Goal: Task Accomplishment & Management: Manage account settings

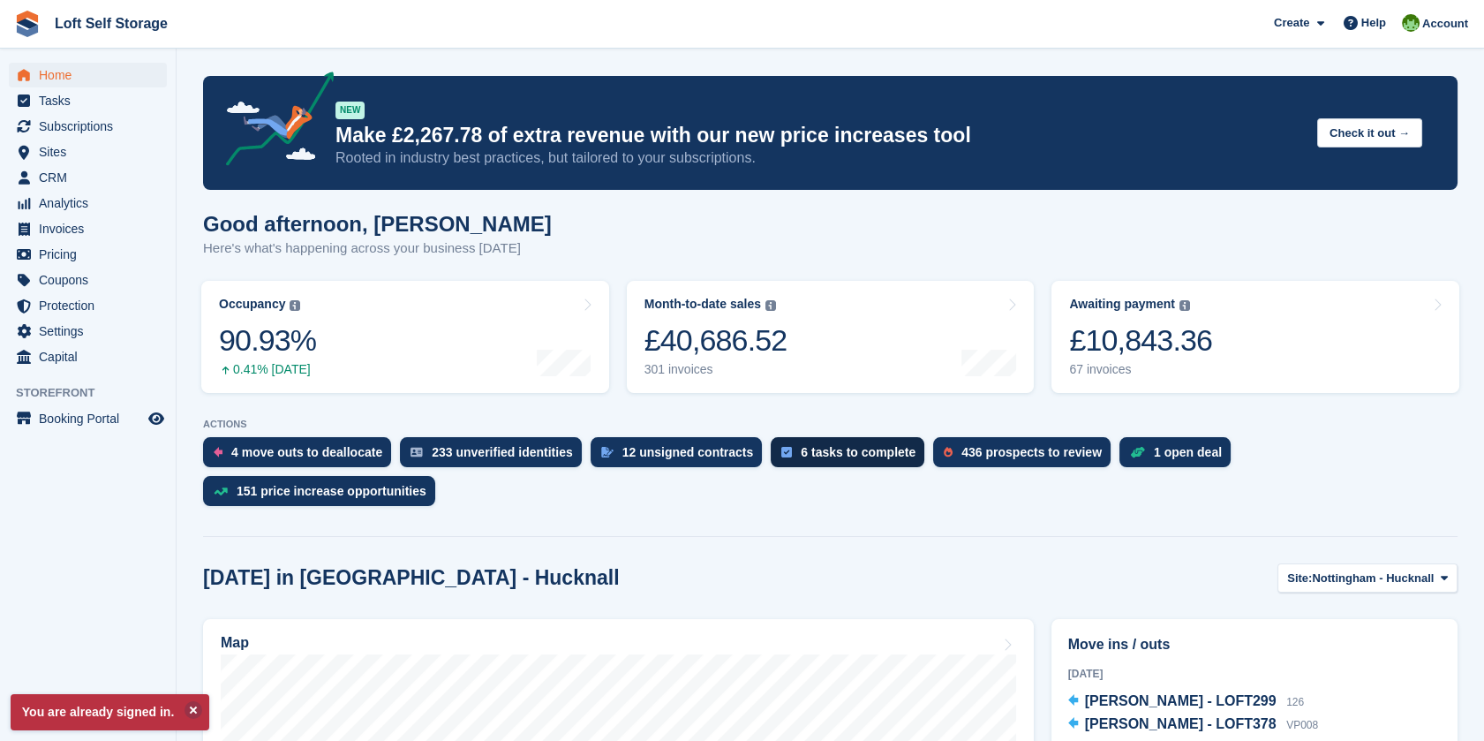
scroll to position [196, 0]
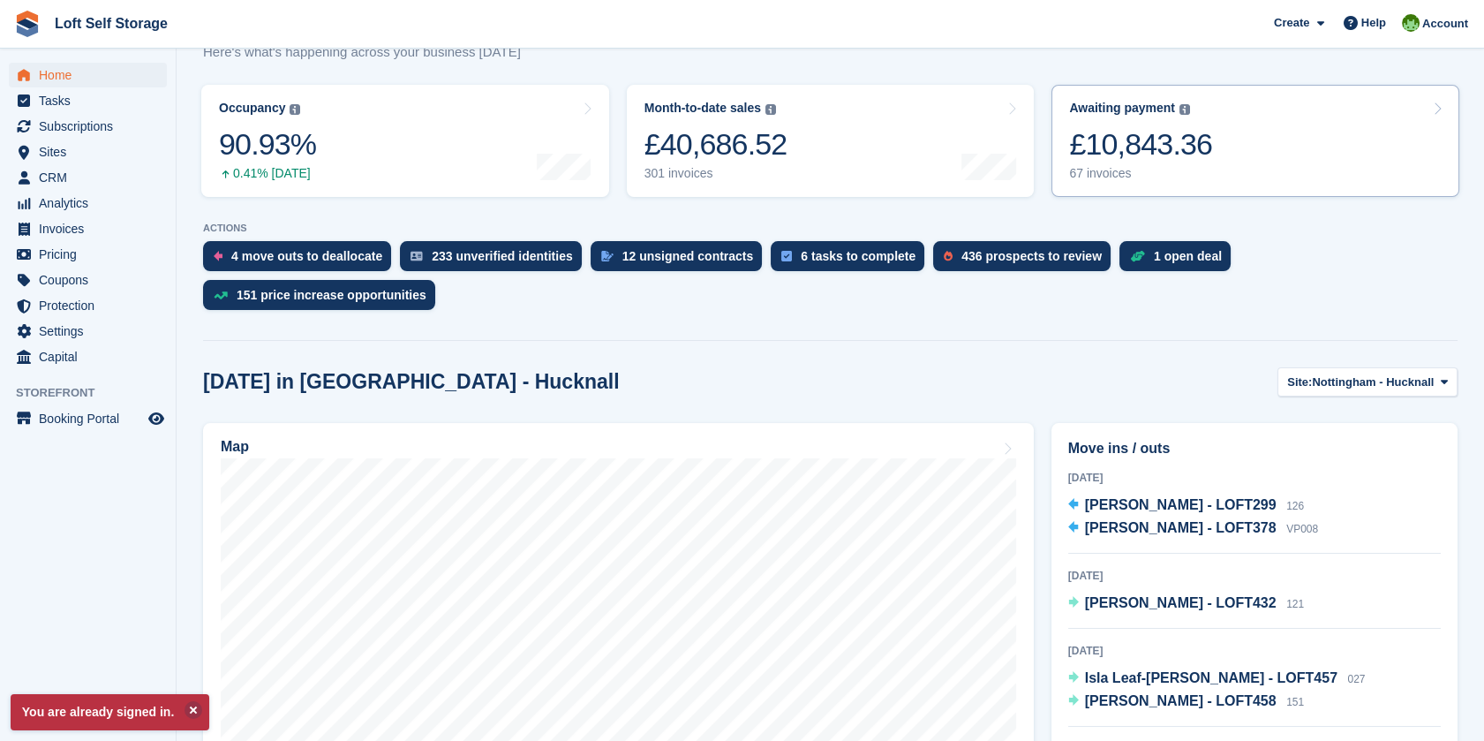
click at [1182, 141] on div "£10,843.36" at bounding box center [1140, 144] width 143 height 36
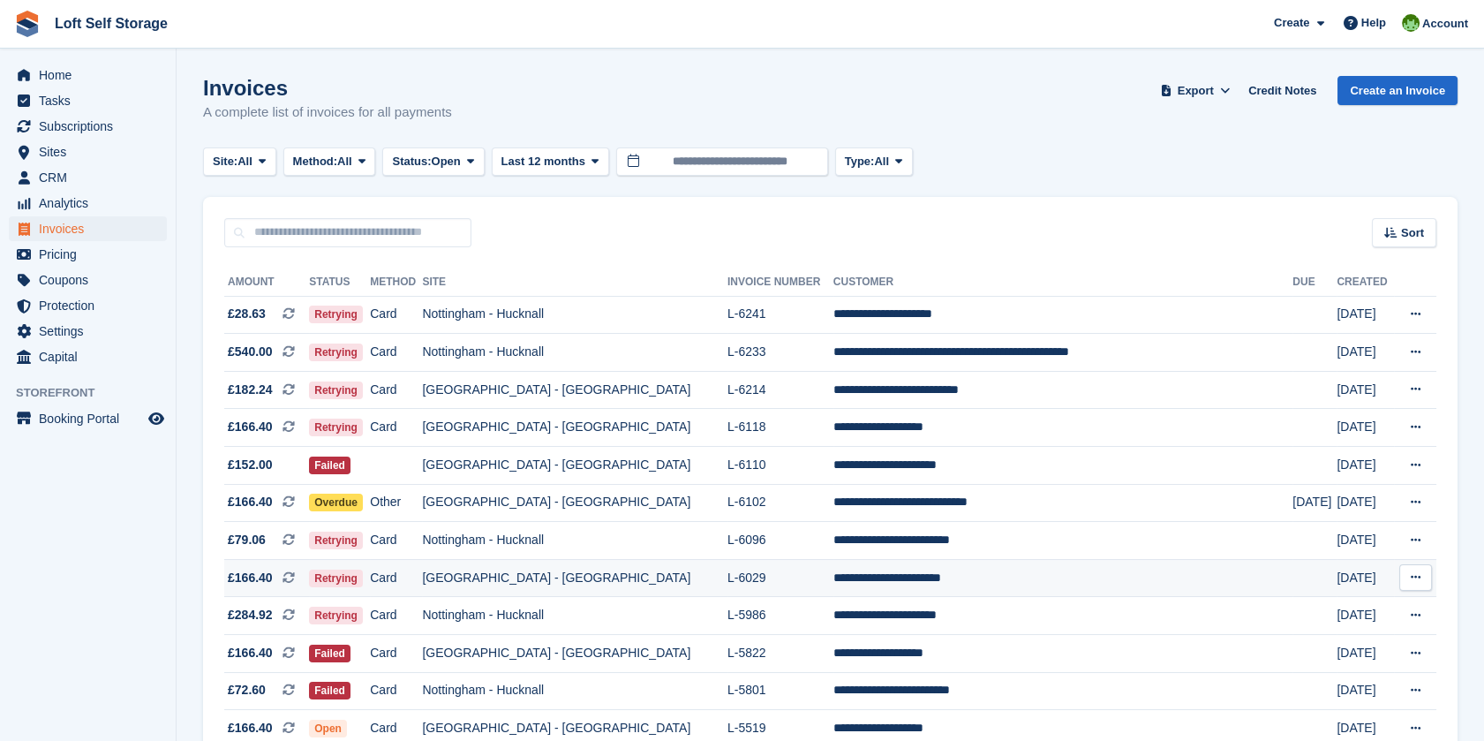
click at [629, 576] on td "[GEOGRAPHIC_DATA] - [GEOGRAPHIC_DATA]" at bounding box center [574, 578] width 305 height 38
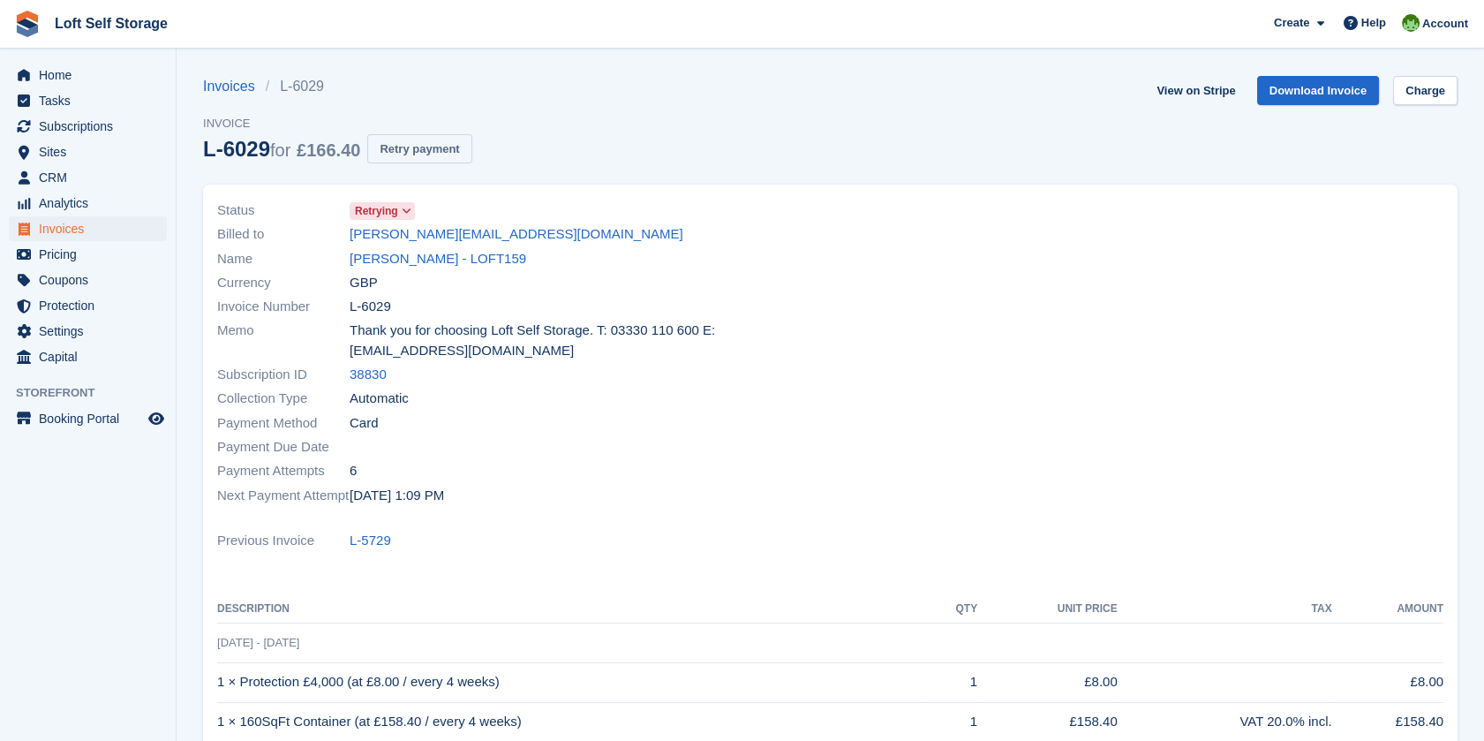
click at [426, 158] on button "Retry payment" at bounding box center [419, 148] width 104 height 29
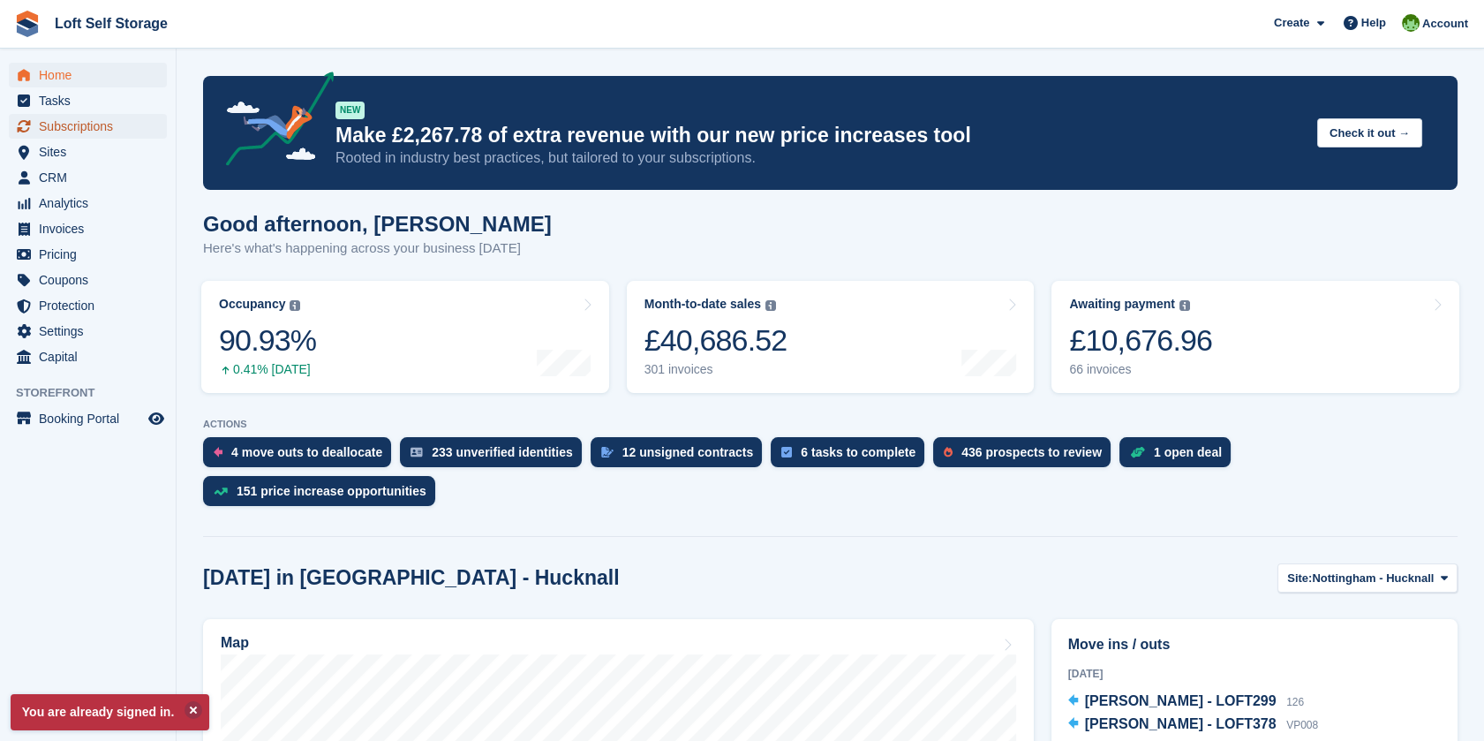
click at [120, 120] on span "Subscriptions" at bounding box center [92, 126] width 106 height 25
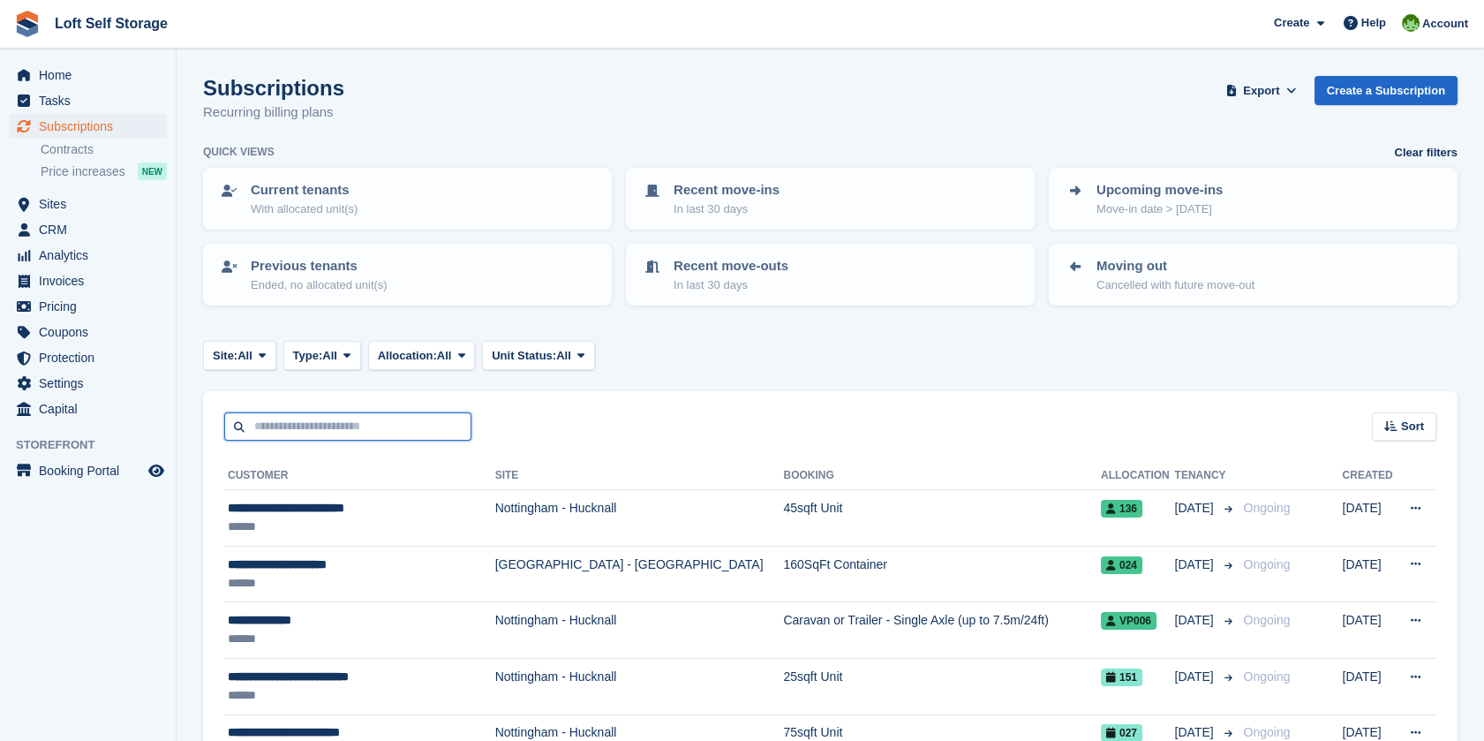
click at [344, 419] on input "text" at bounding box center [347, 426] width 247 height 29
type input "****"
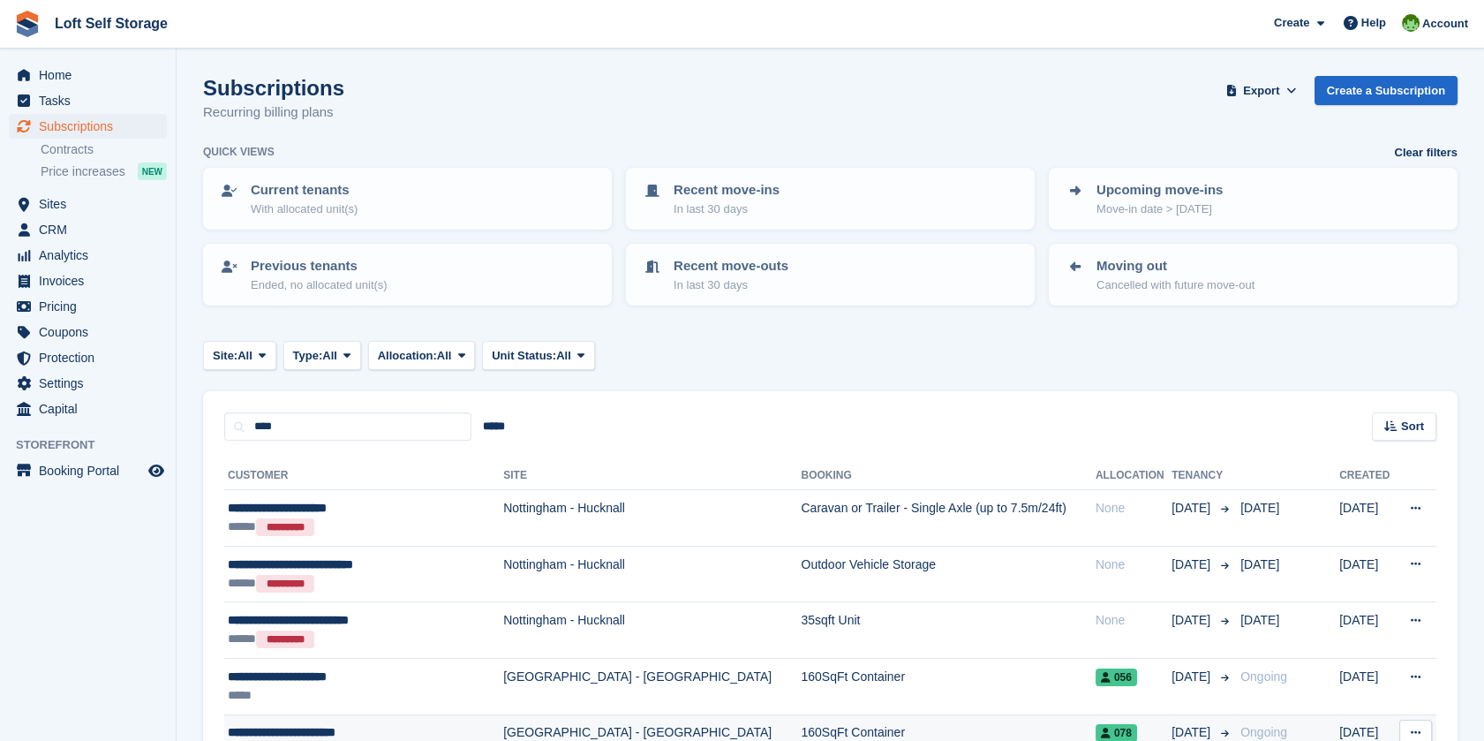
click at [388, 731] on div "**********" at bounding box center [352, 732] width 248 height 19
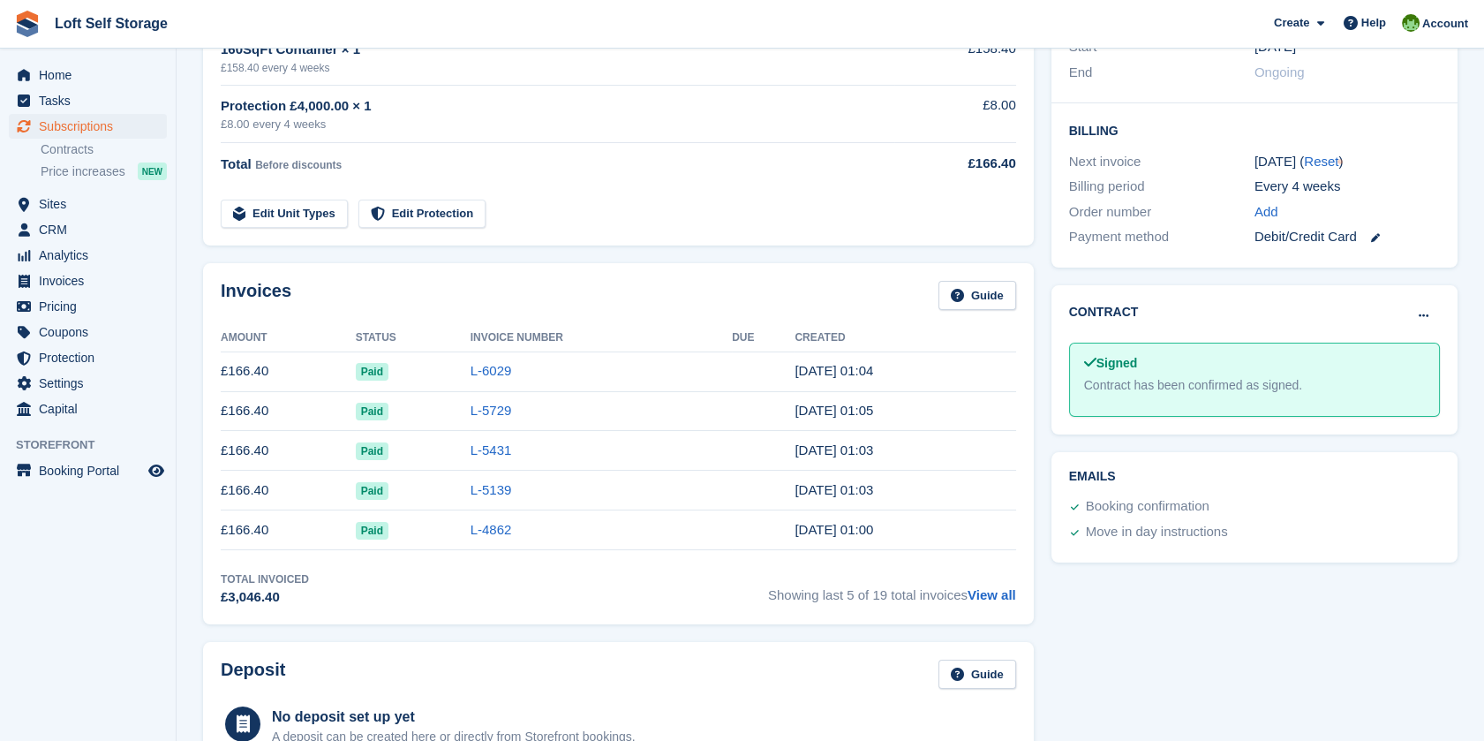
scroll to position [392, 0]
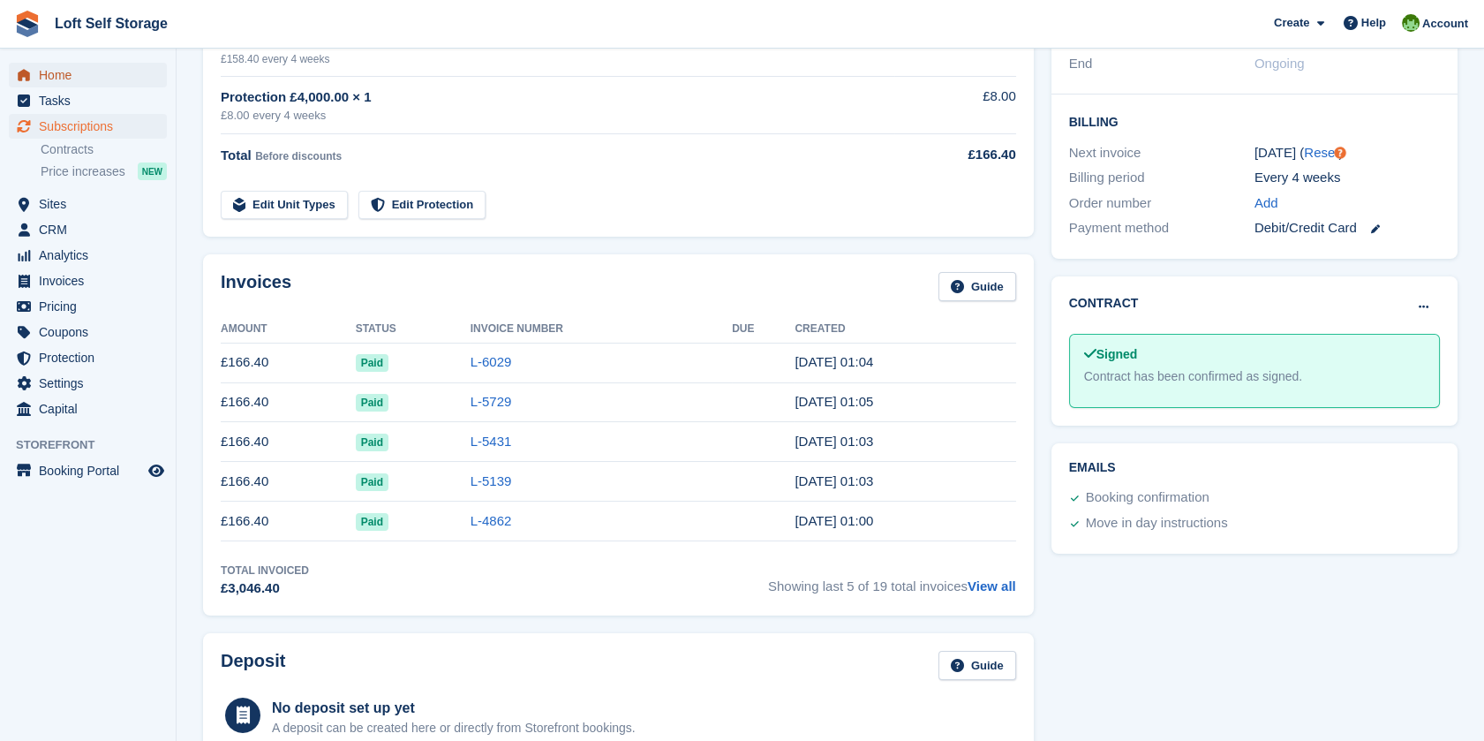
click at [71, 71] on span "Home" at bounding box center [92, 75] width 106 height 25
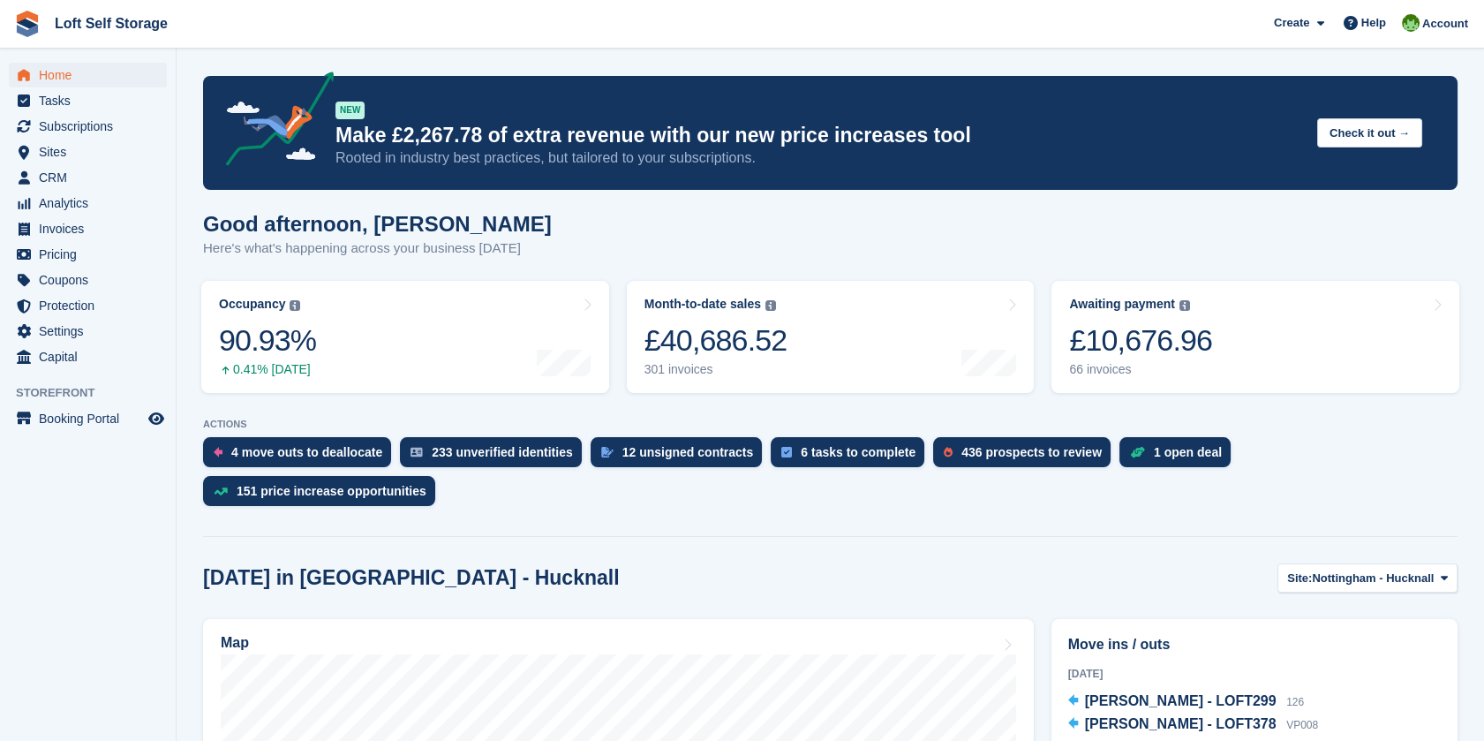
click at [925, 234] on div "Good afternoon, [PERSON_NAME] Here's what's happening across your business [DAT…" at bounding box center [830, 246] width 1255 height 68
click at [65, 205] on span "Analytics" at bounding box center [92, 203] width 106 height 25
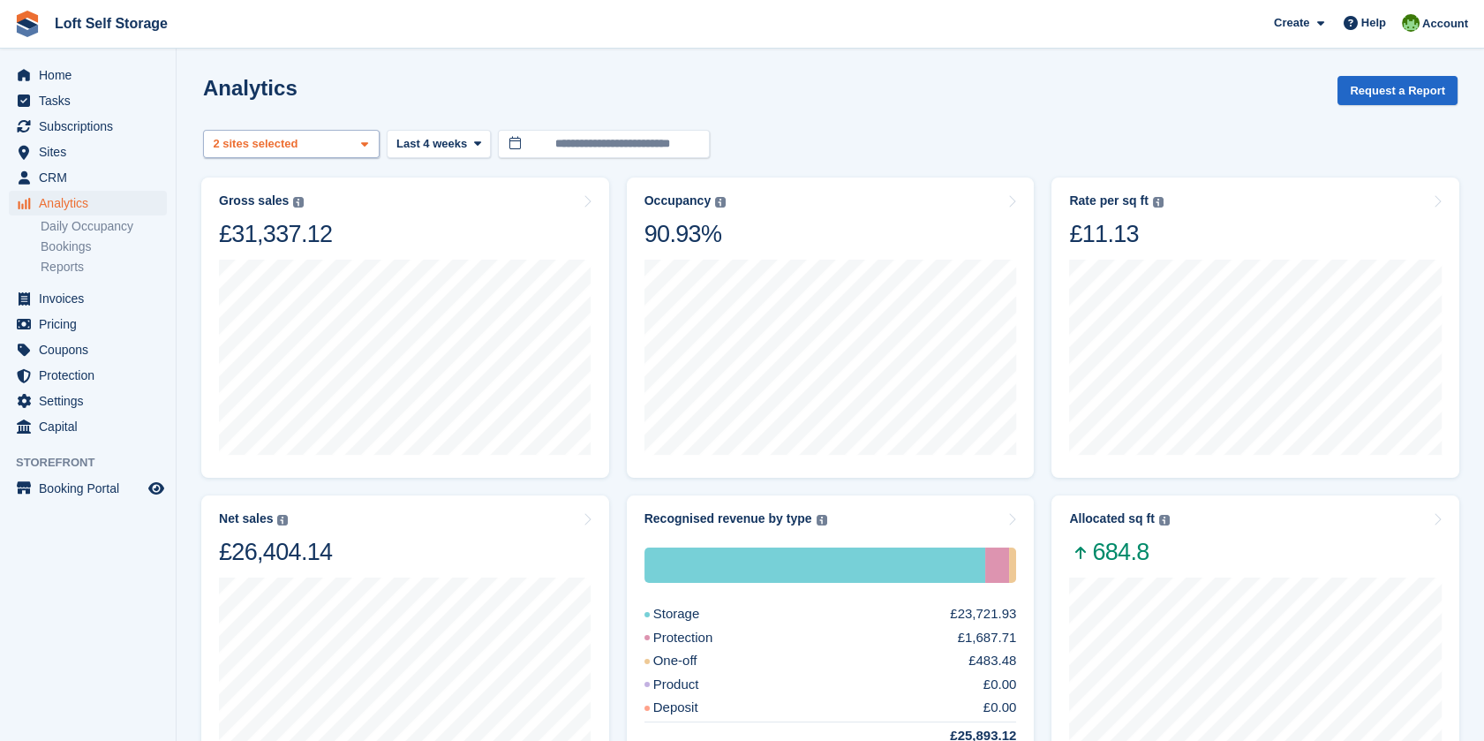
click at [305, 139] on div "Nottingham - Hucknall 2 sites selected" at bounding box center [291, 144] width 177 height 29
click at [406, 103] on div "Analytics Request a Report" at bounding box center [830, 101] width 1255 height 50
click at [428, 140] on span "Last 4 weeks" at bounding box center [431, 144] width 71 height 18
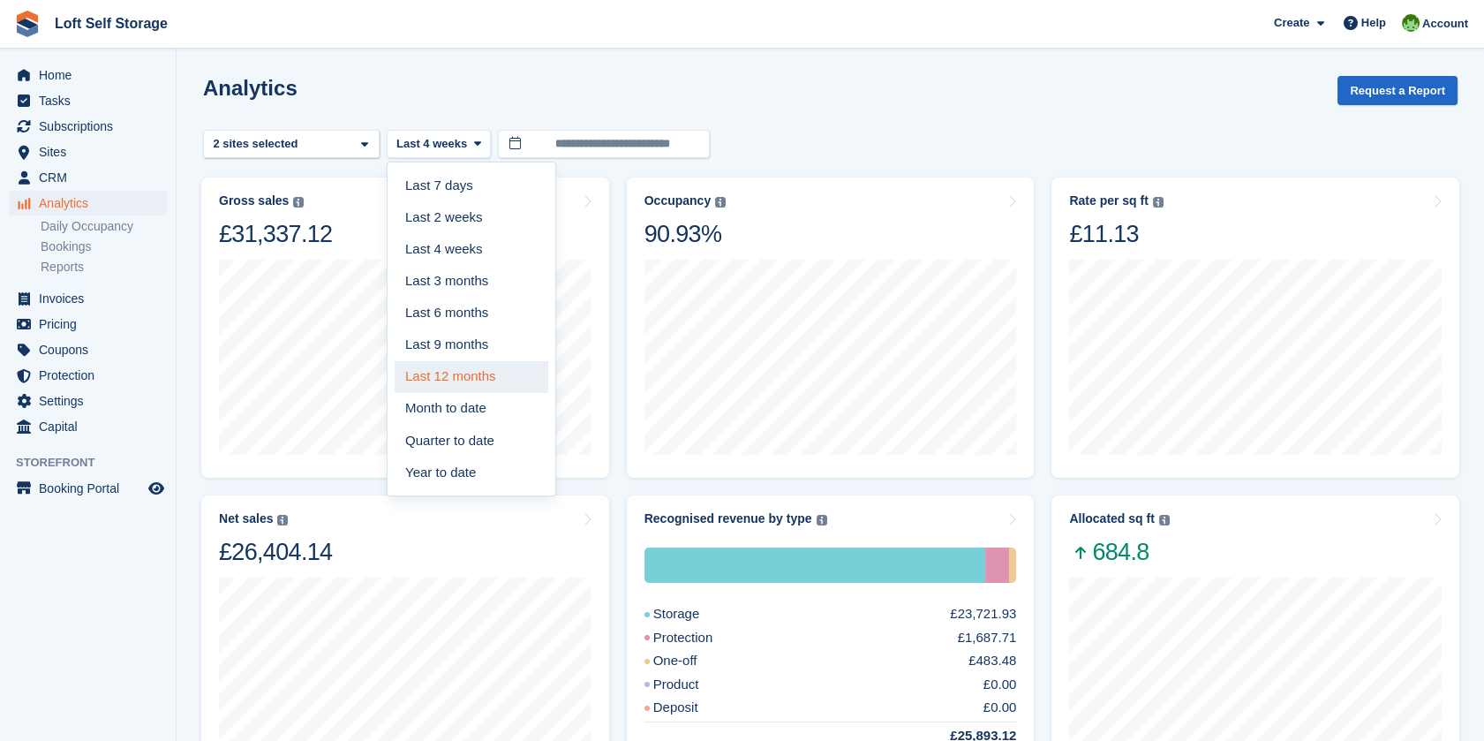
click at [445, 371] on link "Last 12 months" at bounding box center [472, 377] width 154 height 32
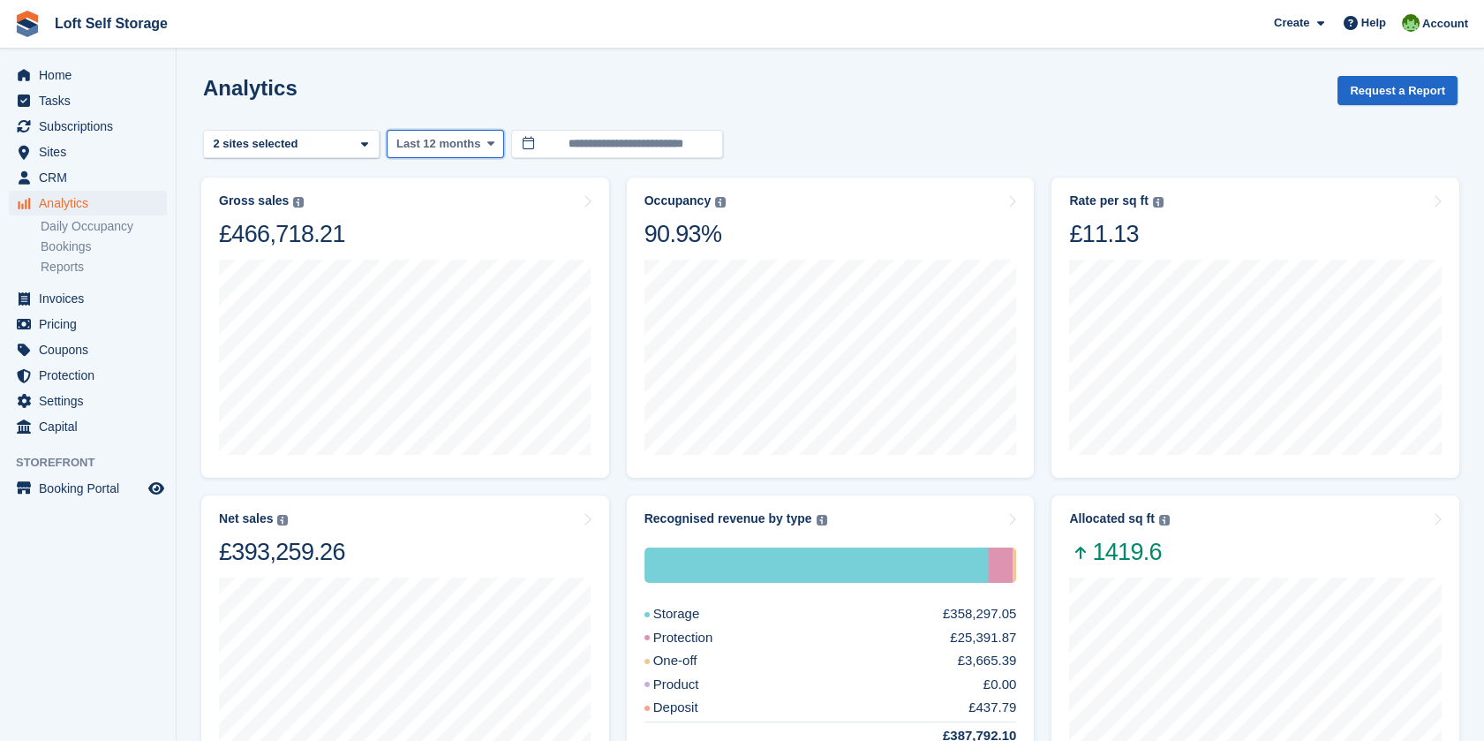
click at [460, 139] on span "Last 12 months" at bounding box center [438, 144] width 84 height 18
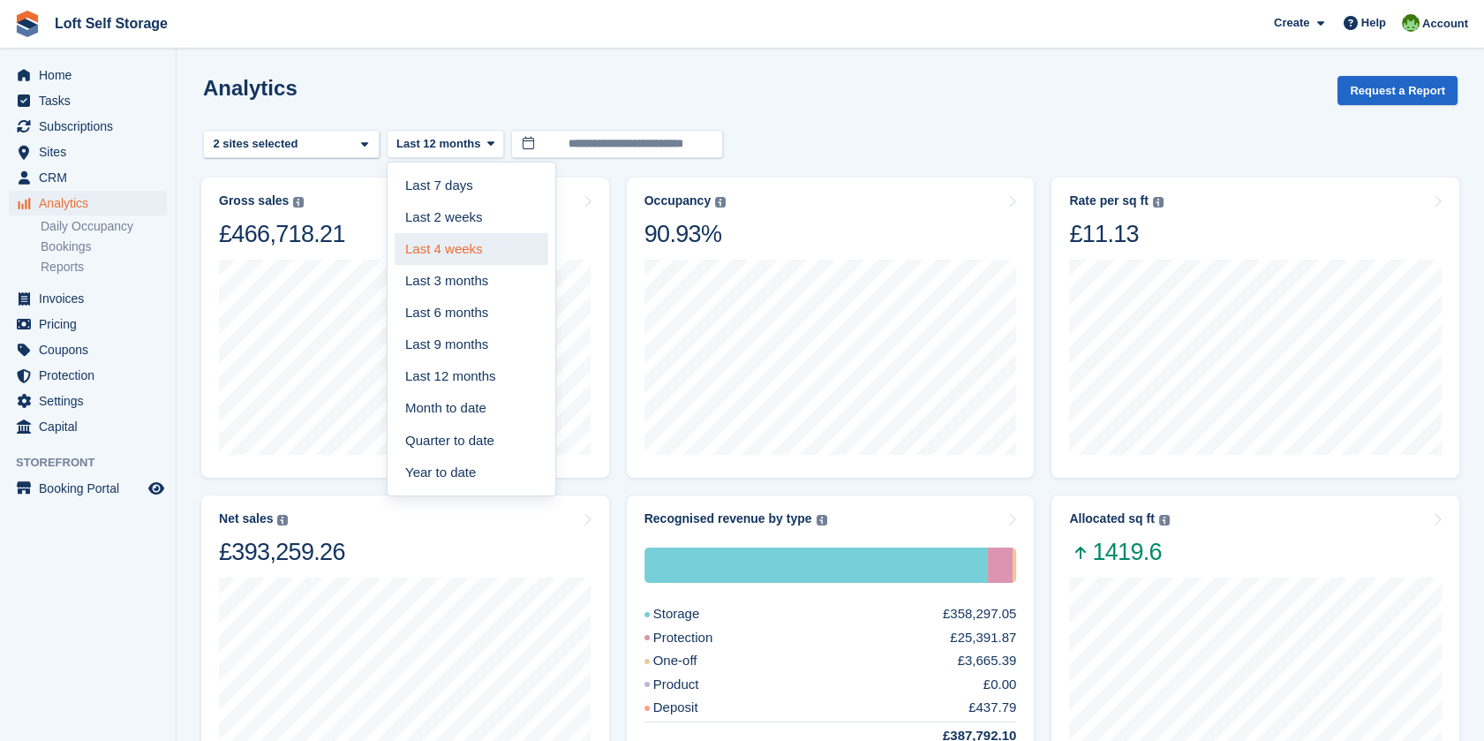
click at [461, 255] on link "Last 4 weeks" at bounding box center [472, 249] width 154 height 32
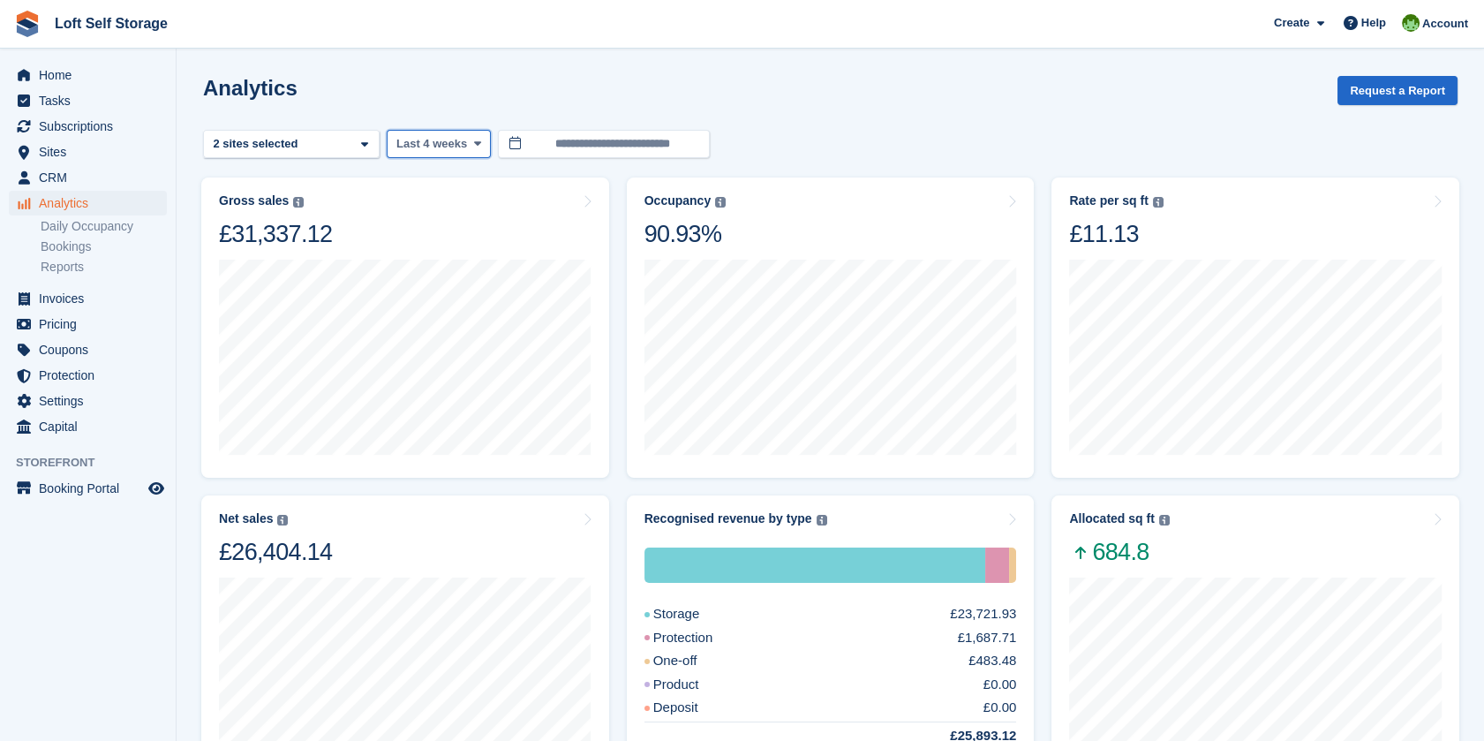
click at [480, 135] on button "Last 4 weeks" at bounding box center [439, 144] width 104 height 29
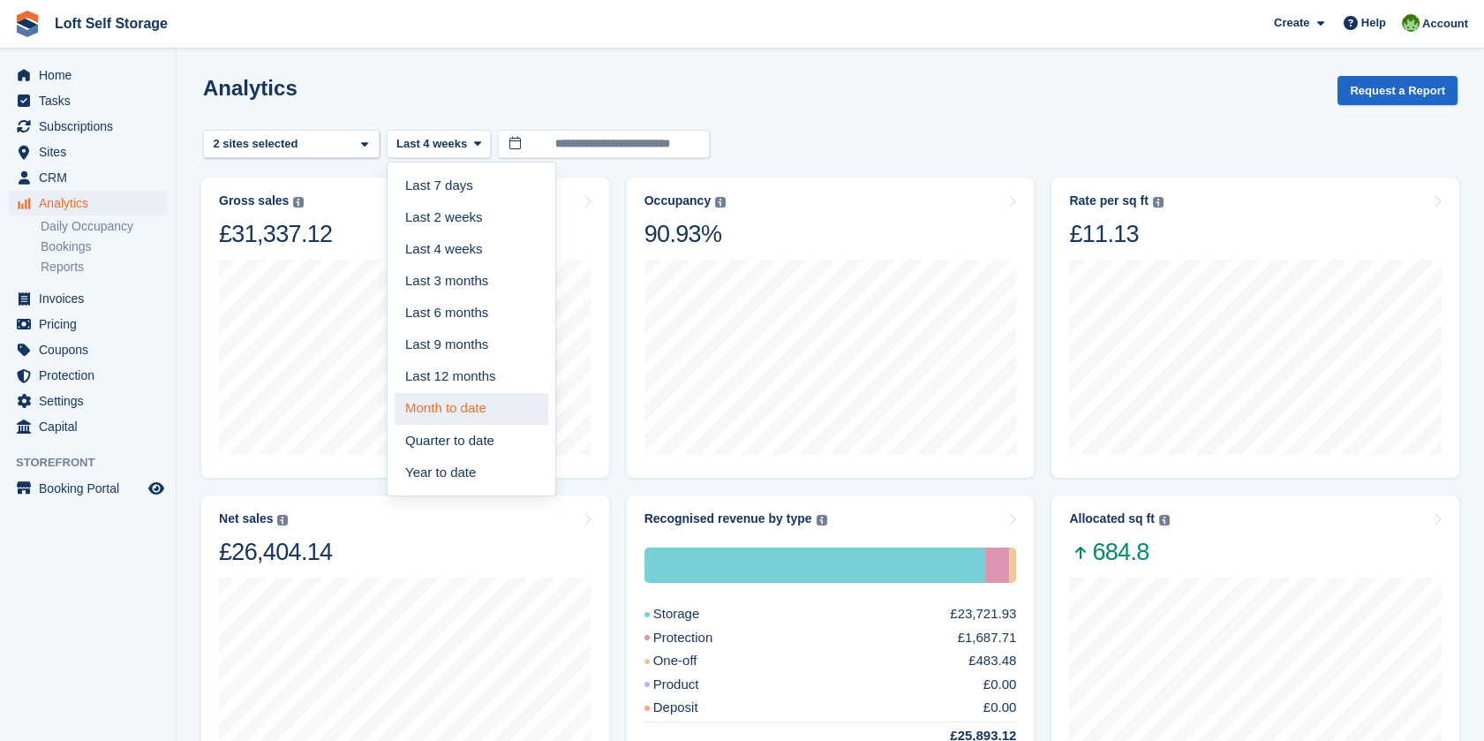
click at [463, 411] on link "Month to date" at bounding box center [472, 409] width 154 height 32
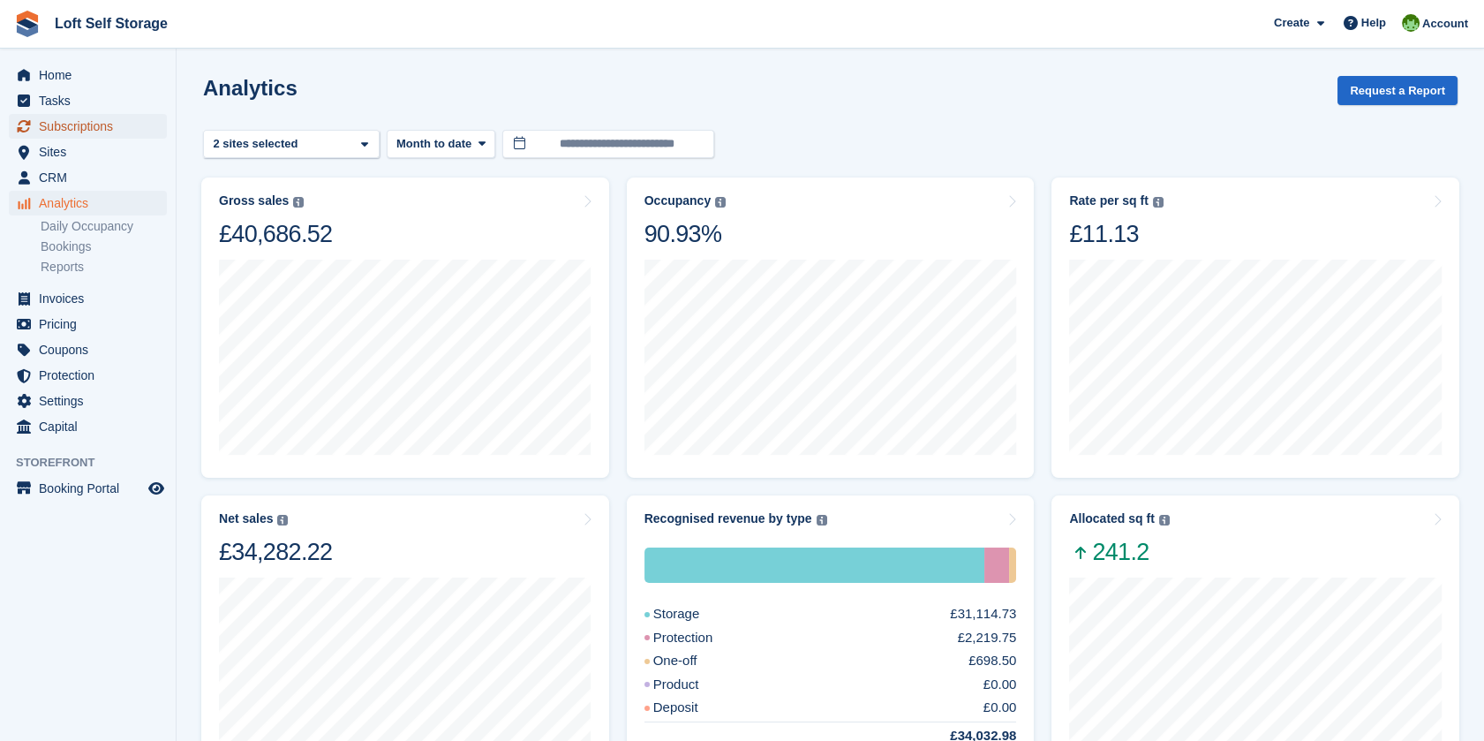
click at [105, 130] on span "Subscriptions" at bounding box center [92, 126] width 106 height 25
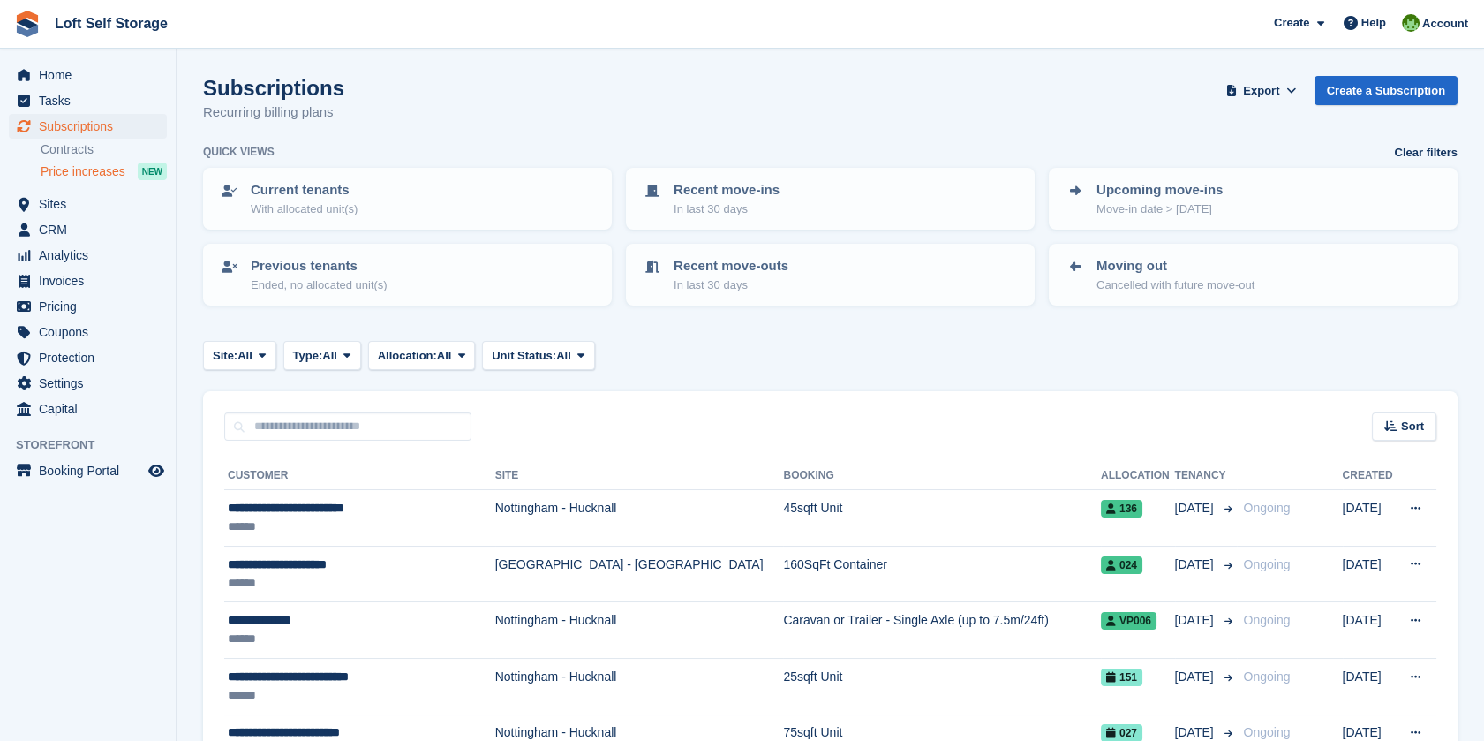
click at [92, 171] on span "Price increases" at bounding box center [83, 171] width 85 height 17
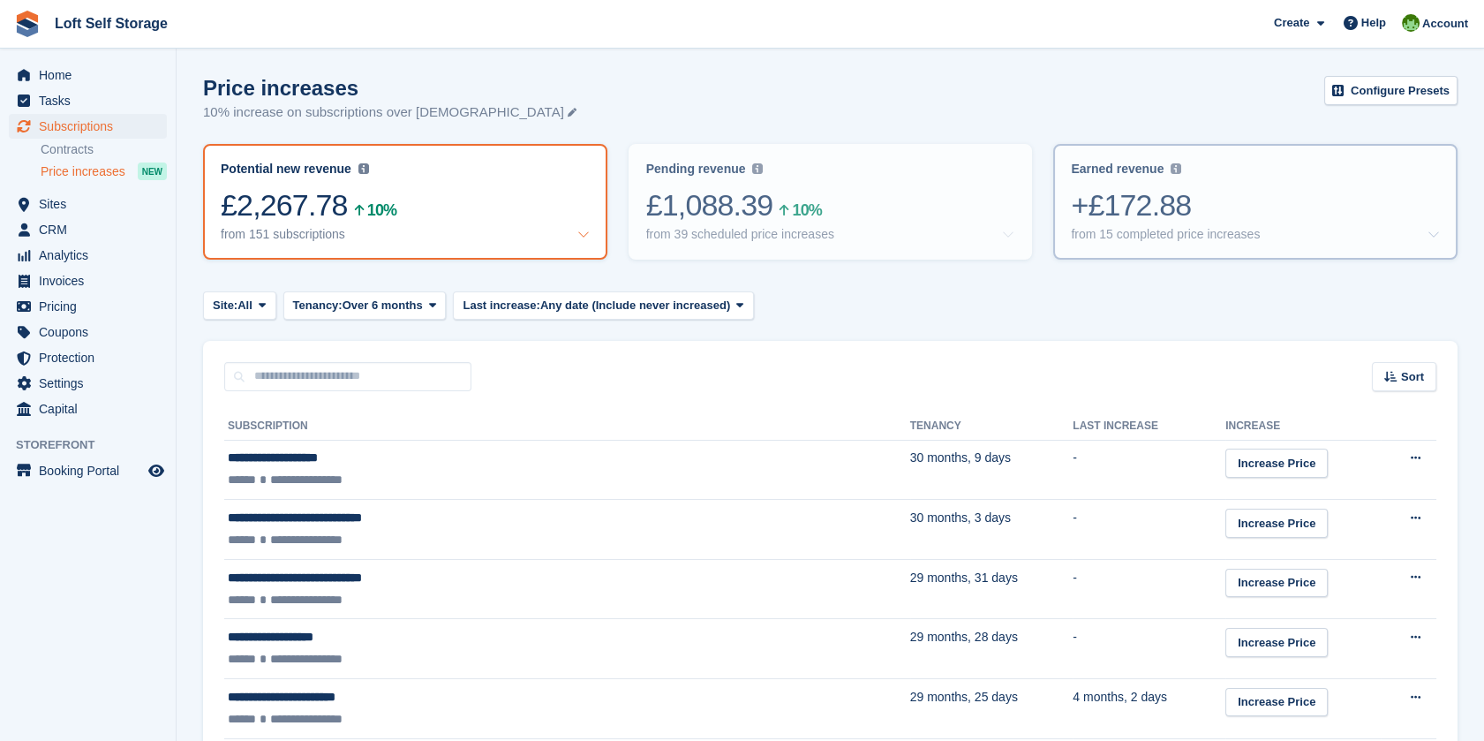
click at [1234, 216] on div "+£172.88" at bounding box center [1255, 205] width 369 height 36
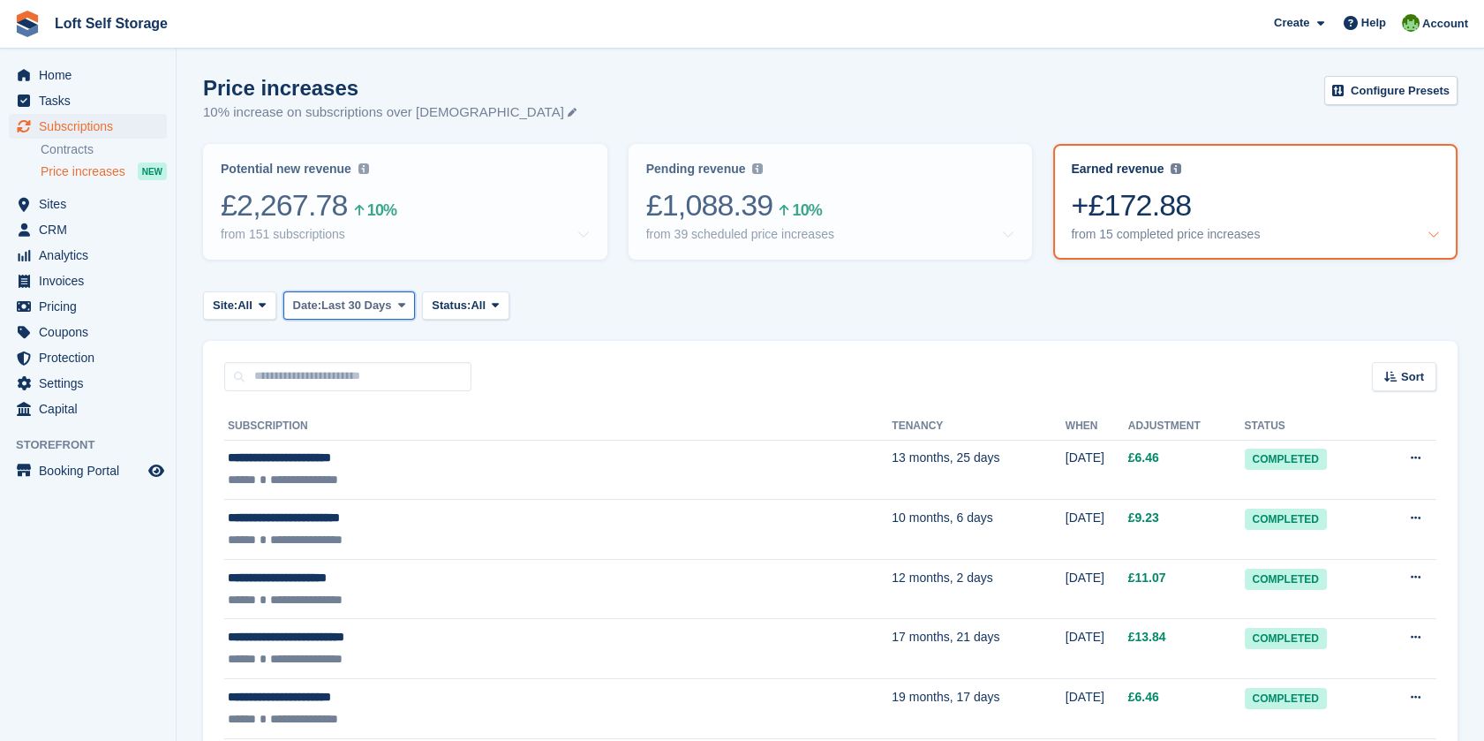
click at [409, 305] on span at bounding box center [402, 305] width 14 height 14
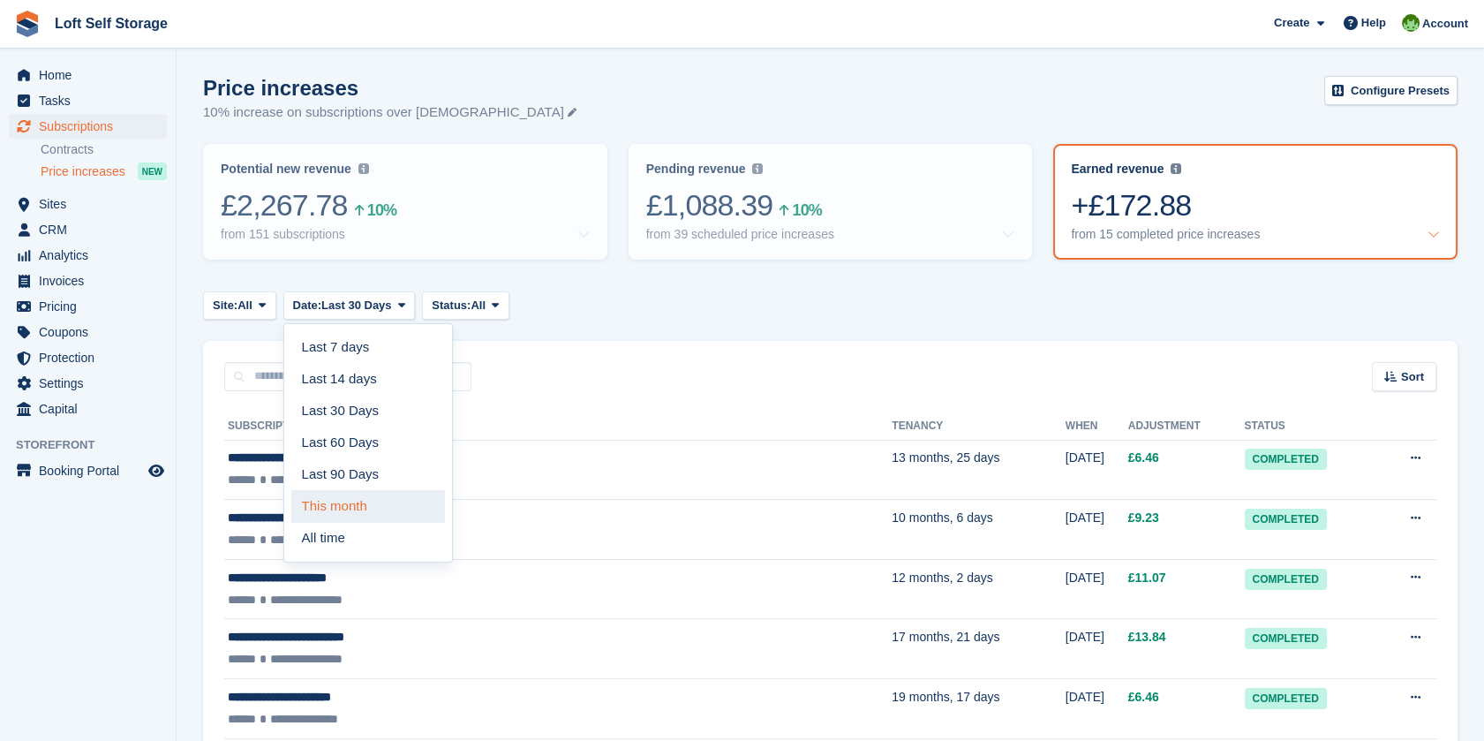
click at [351, 507] on link "This month" at bounding box center [368, 506] width 154 height 32
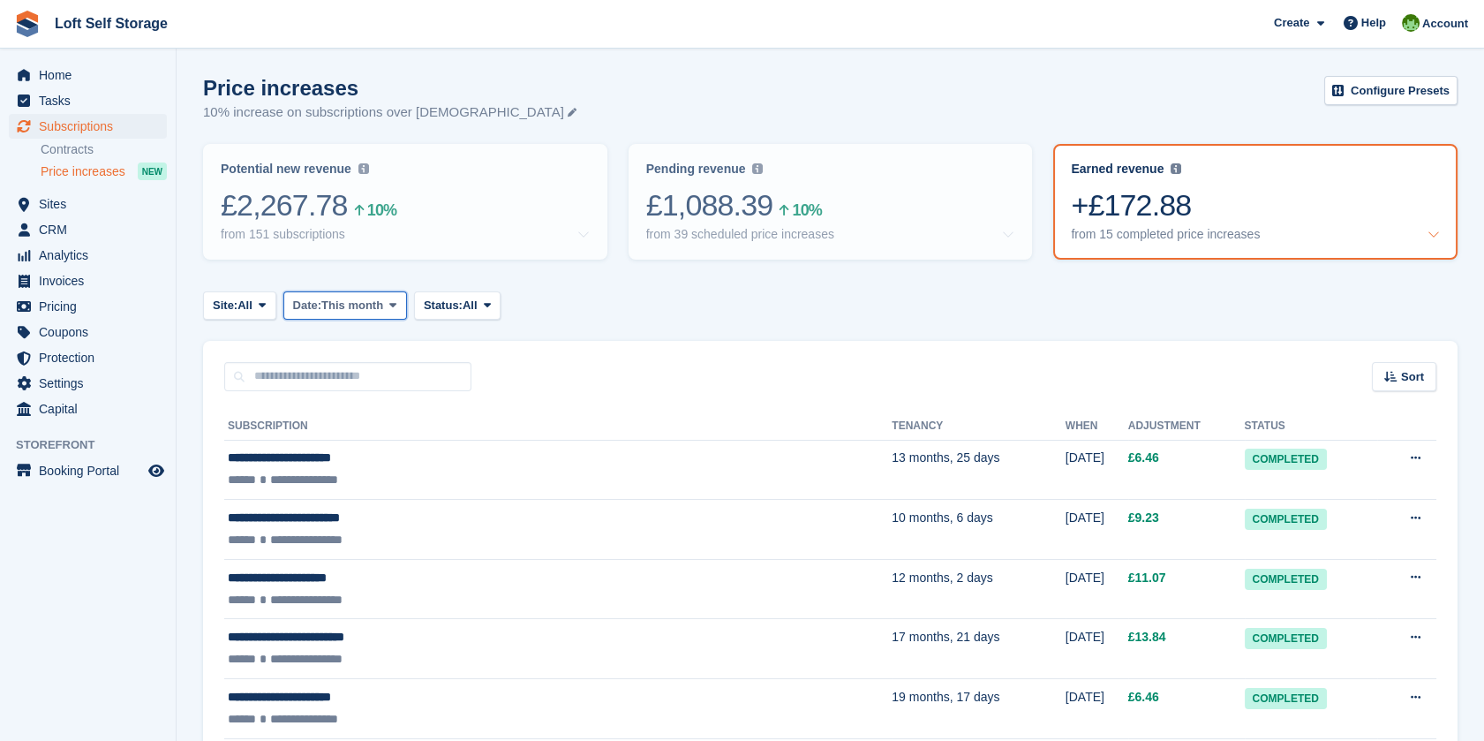
click at [378, 311] on span "This month" at bounding box center [352, 306] width 62 height 18
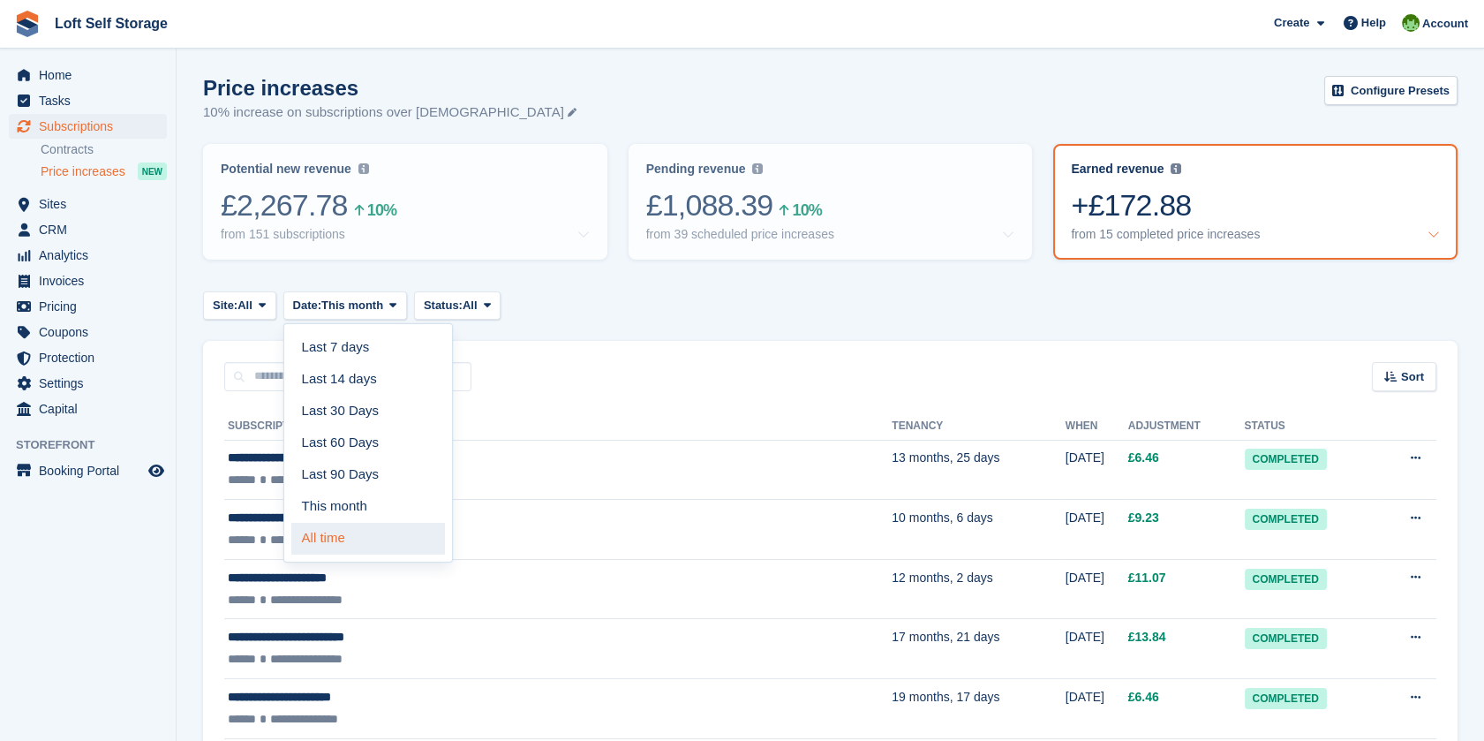
click at [364, 537] on link "All time" at bounding box center [368, 539] width 154 height 32
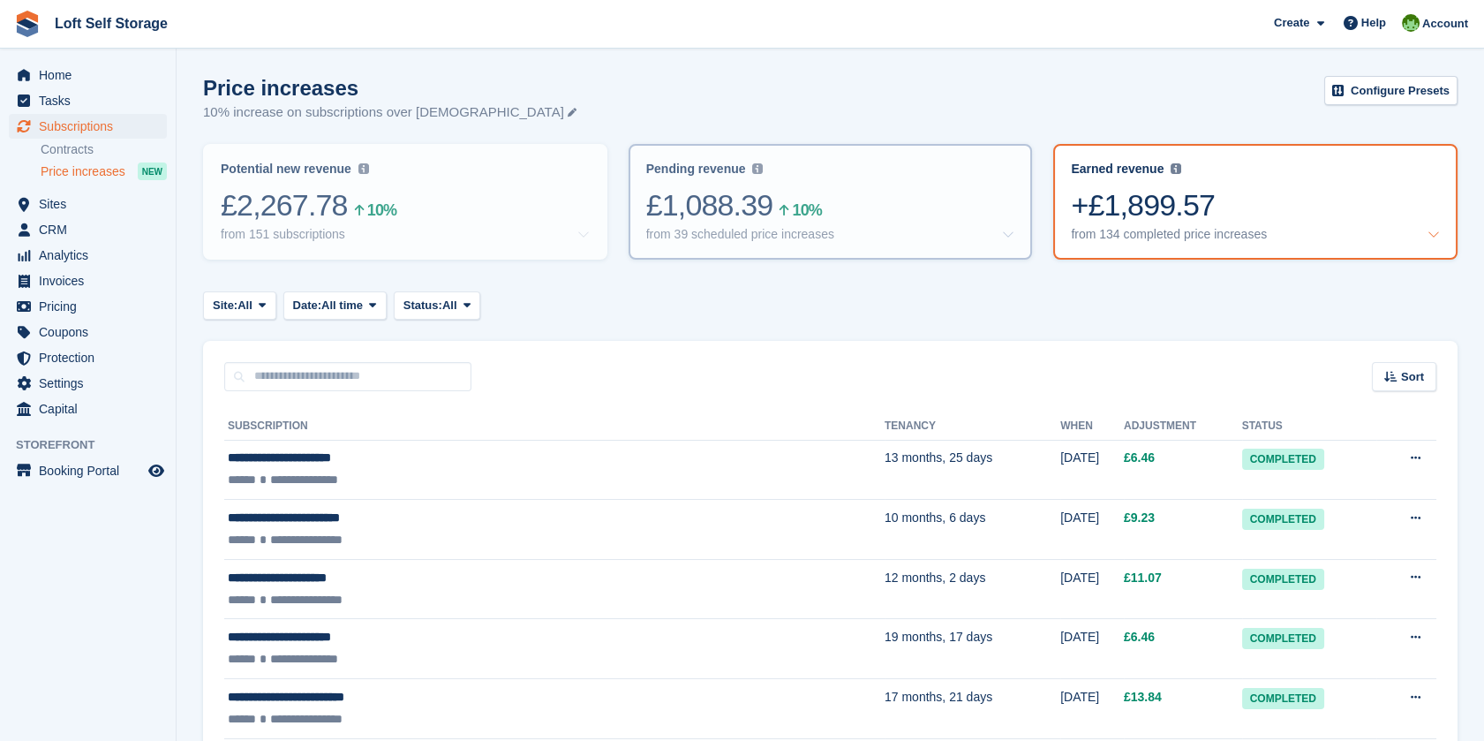
click at [780, 227] on div "from 39 scheduled price increases" at bounding box center [740, 234] width 188 height 15
